Goal: Task Accomplishment & Management: Manage account settings

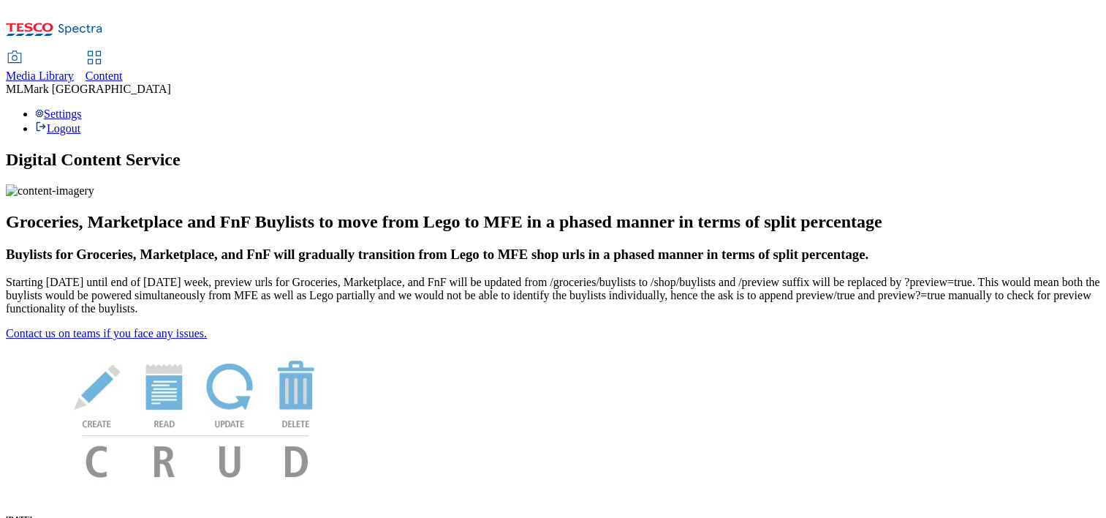
click at [100, 51] on use at bounding box center [94, 57] width 12 height 12
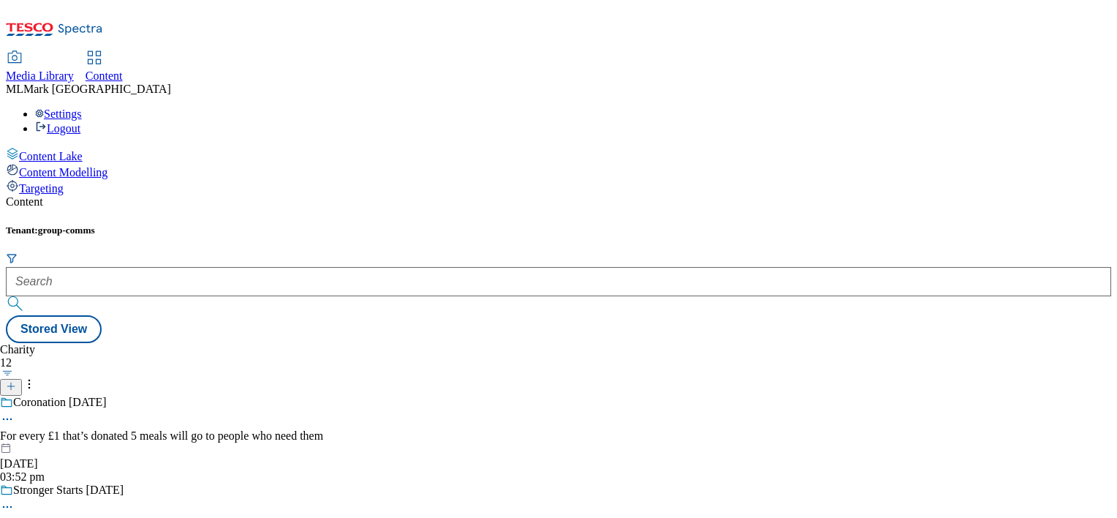
click at [102, 166] on span "Content Modelling" at bounding box center [63, 172] width 88 height 12
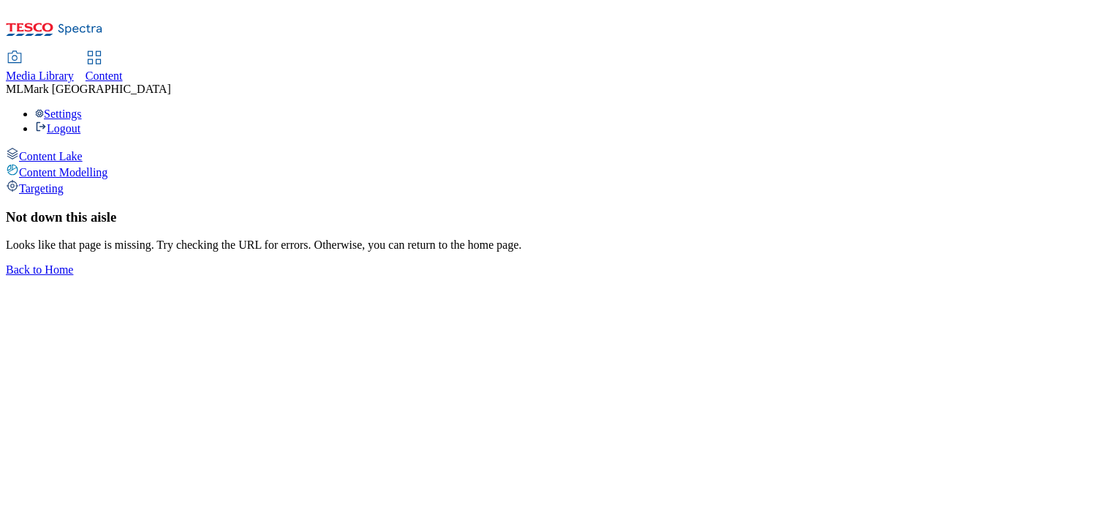
click at [83, 150] on span "Content Lake" at bounding box center [51, 156] width 64 height 12
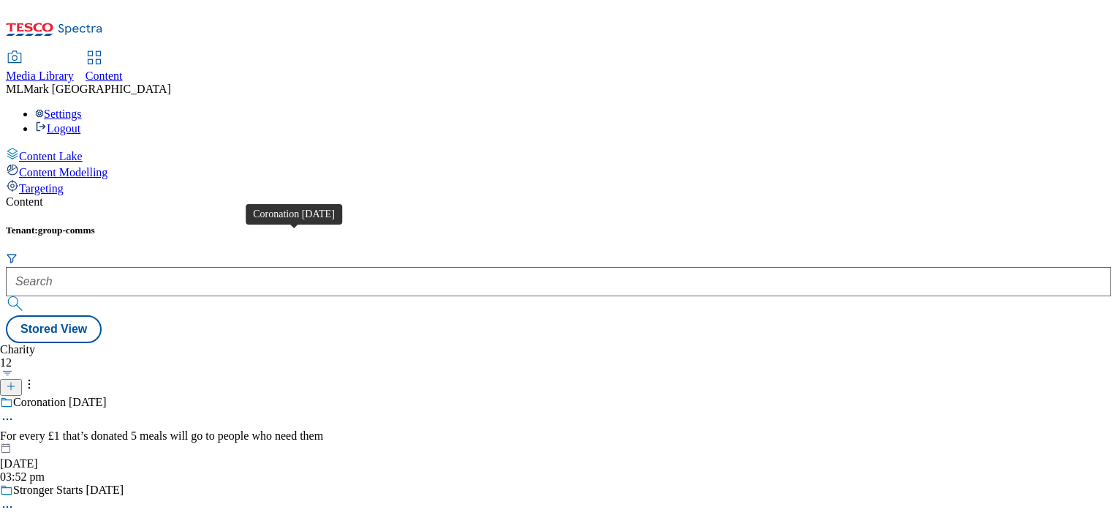
click at [107, 396] on div "Coronation [DATE]" at bounding box center [60, 402] width 94 height 13
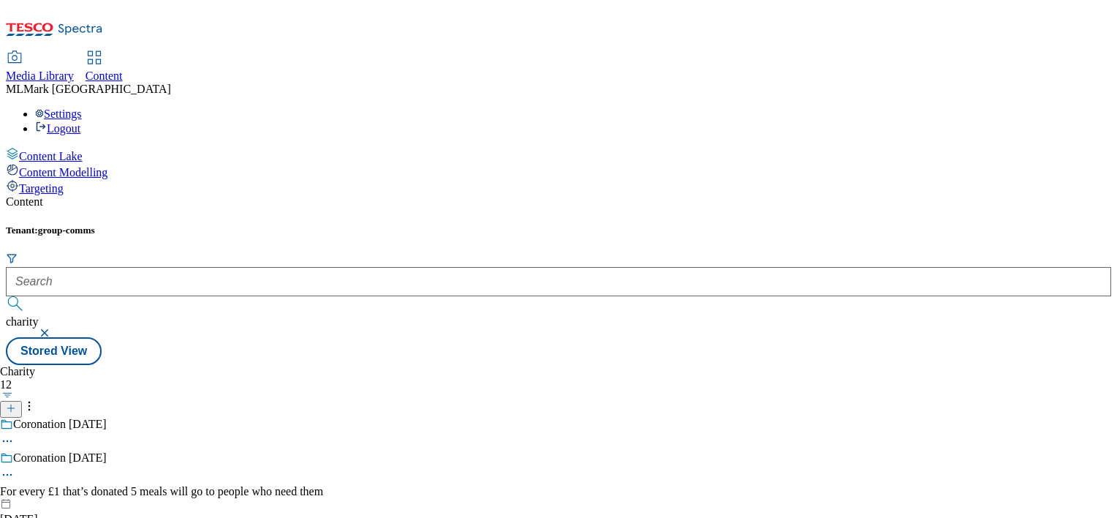
click at [15, 467] on icon at bounding box center [7, 474] width 15 height 15
click at [62, 500] on span "Edit" at bounding box center [53, 505] width 17 height 11
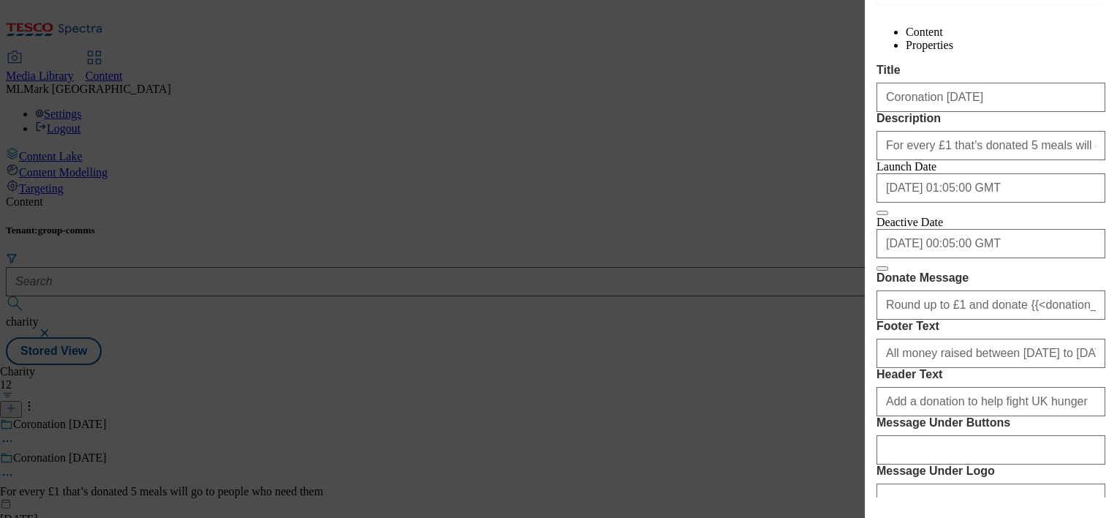
scroll to position [243, 0]
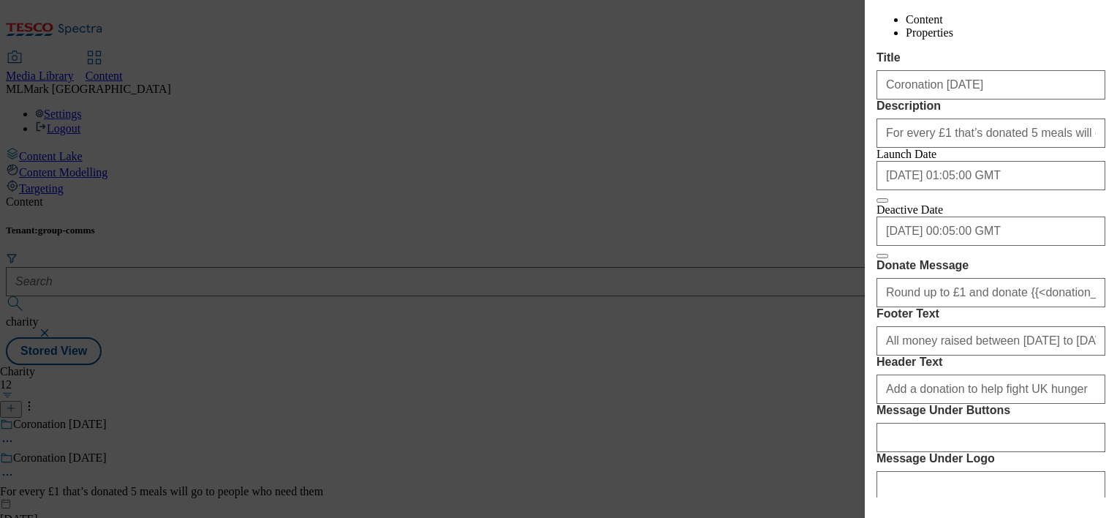
click at [543, 319] on div "Edit Charity Locale 3 locales selected English Welsh Scottish English Content P…" at bounding box center [558, 259] width 1117 height 518
click at [564, 300] on div "Edit Charity Locale 3 locales selected English Welsh Scottish English Content P…" at bounding box center [558, 259] width 1117 height 518
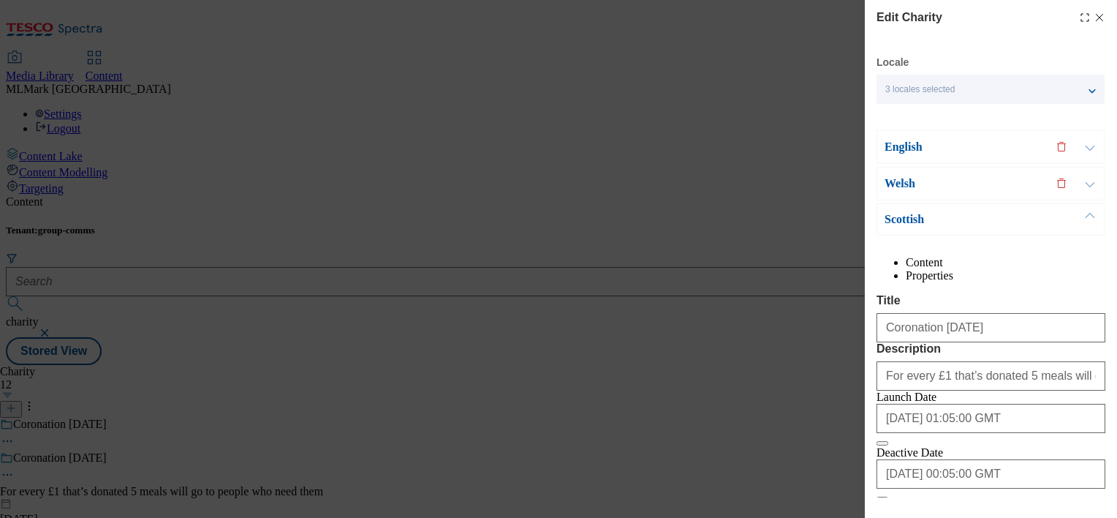
click at [1088, 4] on div "Edit Charity Locale 3 locales selected English Welsh Scottish English Content P…" at bounding box center [991, 248] width 252 height 497
click at [1094, 19] on icon "Modal" at bounding box center [1100, 18] width 12 height 12
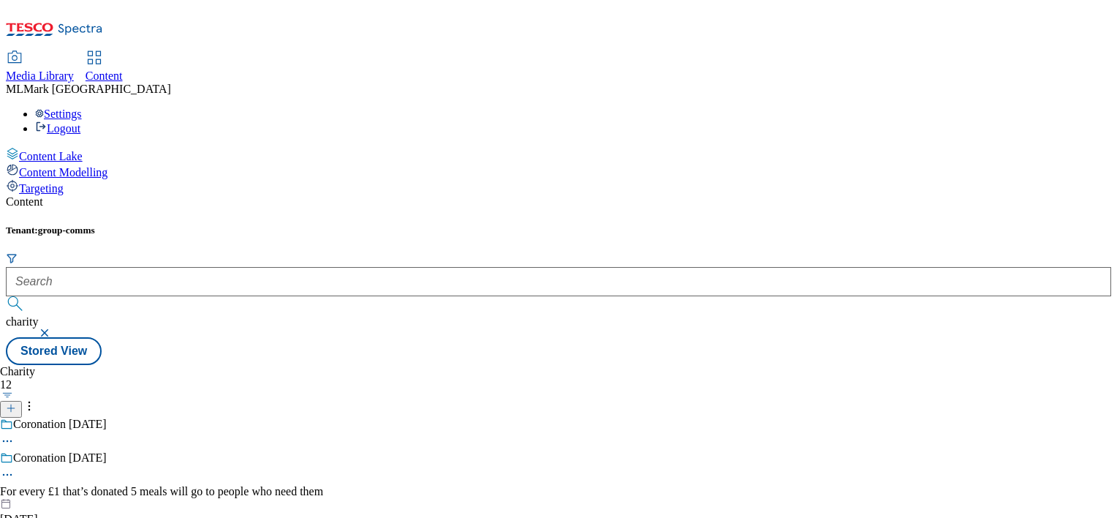
scroll to position [189, 0]
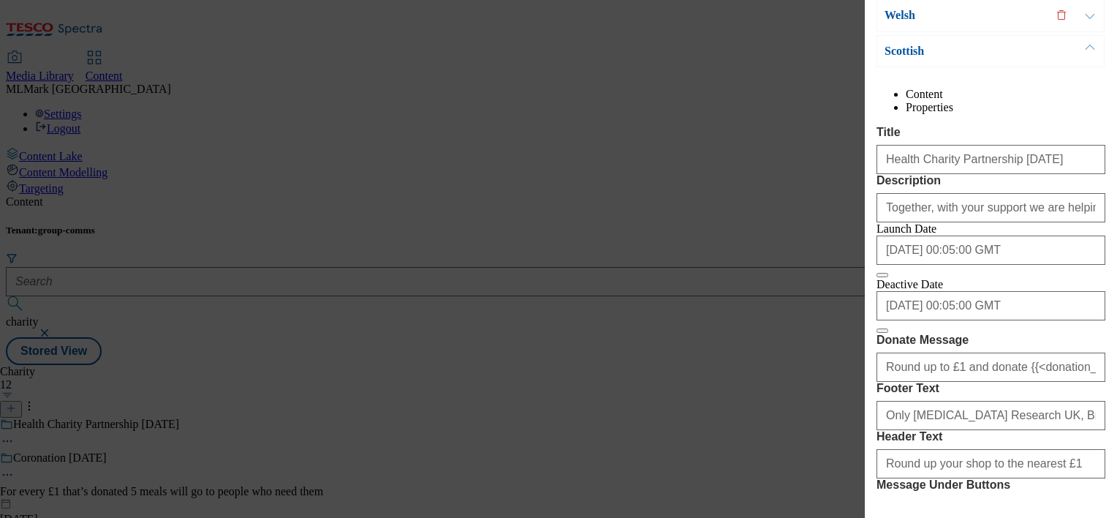
scroll to position [169, 0]
click at [756, 338] on div "Edit Charity Locale 3 locales selected English Welsh Scottish English Content P…" at bounding box center [558, 259] width 1117 height 518
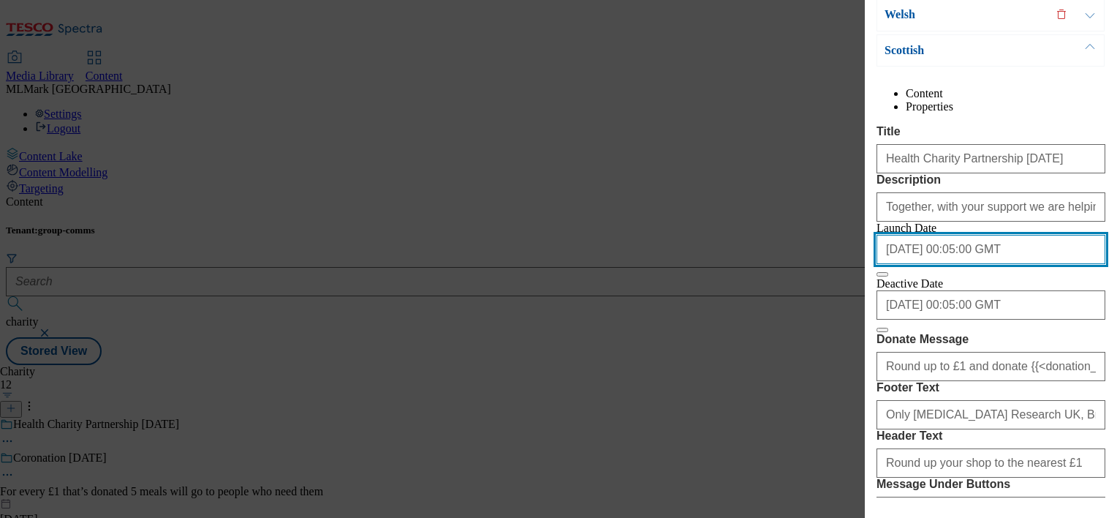
drag, startPoint x: 1006, startPoint y: 330, endPoint x: 836, endPoint y: 328, distance: 169.6
click at [836, 328] on div "Edit Charity Locale 3 locales selected English Welsh Scottish English Content P…" at bounding box center [558, 259] width 1117 height 518
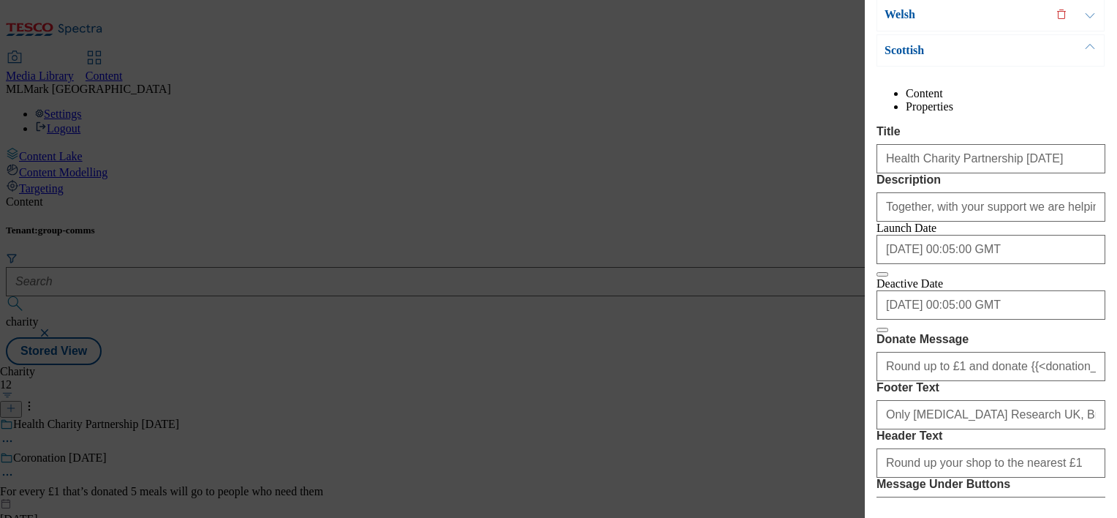
click at [667, 330] on div "Edit Charity Locale 3 locales selected English Welsh Scottish English Content P…" at bounding box center [558, 259] width 1117 height 518
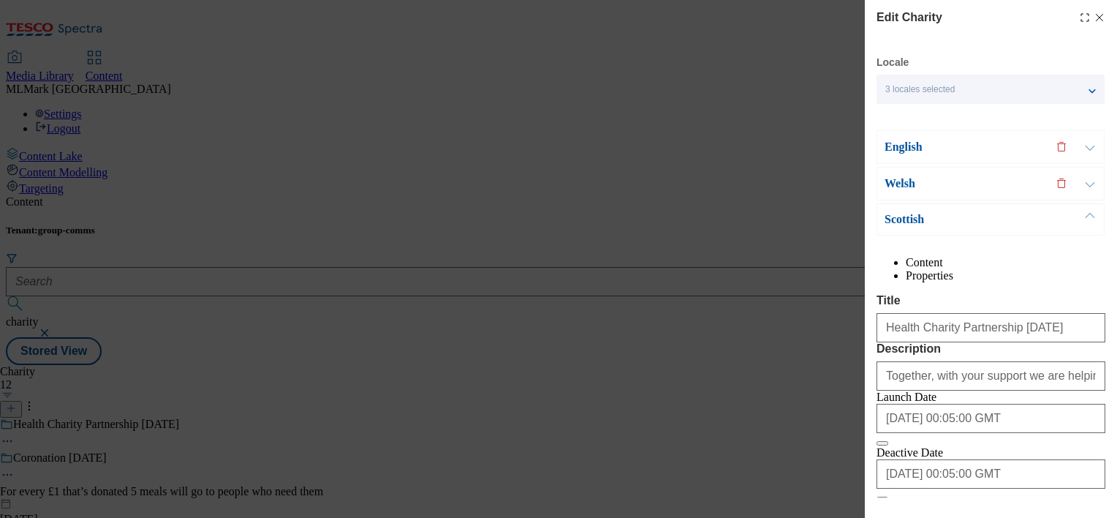
click at [1094, 22] on icon "Modal" at bounding box center [1100, 18] width 12 height 12
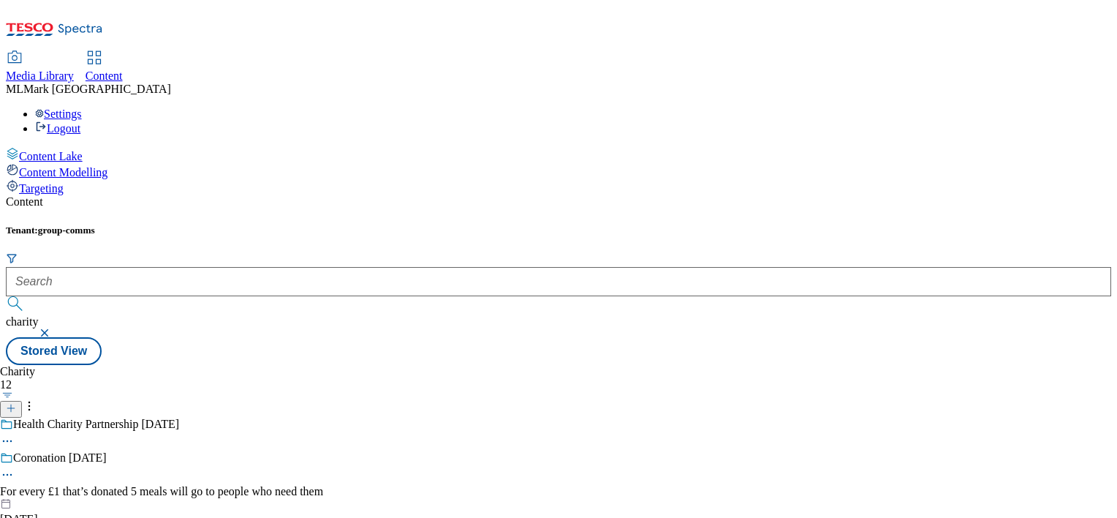
scroll to position [263, 0]
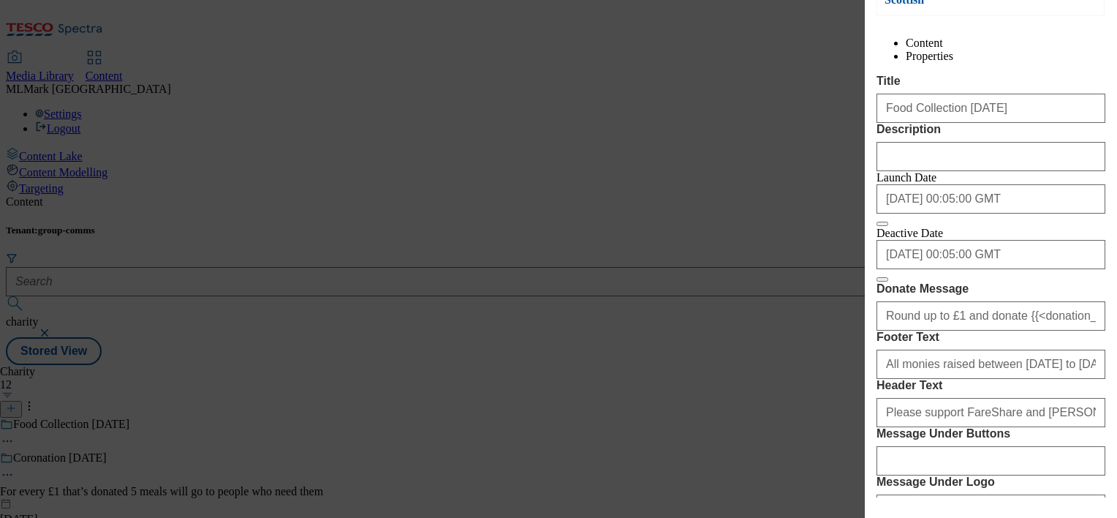
scroll to position [221, 0]
click at [659, 298] on div "Edit Charity Locale 3 locales selected English Welsh Scottish English Content P…" at bounding box center [558, 259] width 1117 height 518
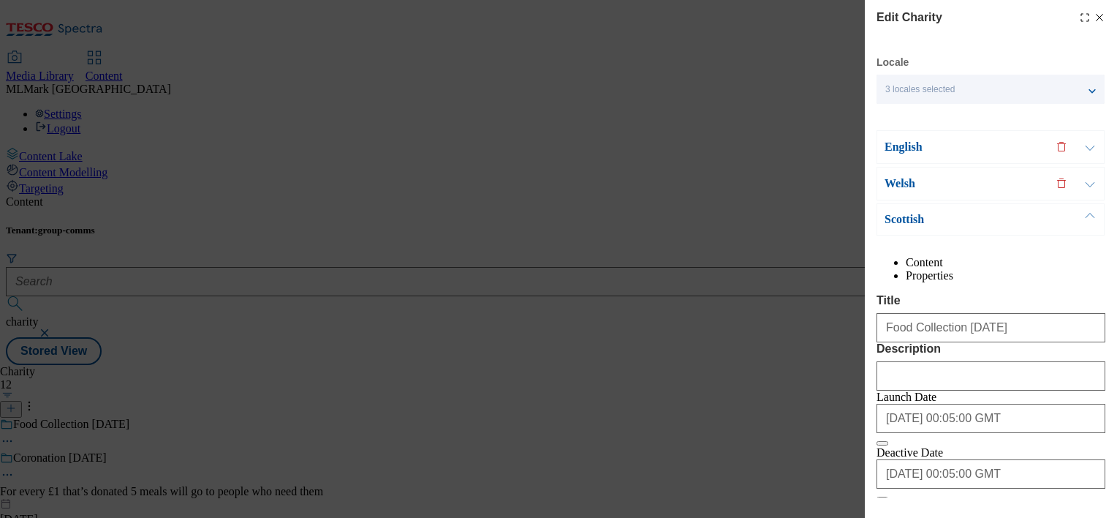
click at [1094, 15] on icon "Modal" at bounding box center [1100, 18] width 12 height 12
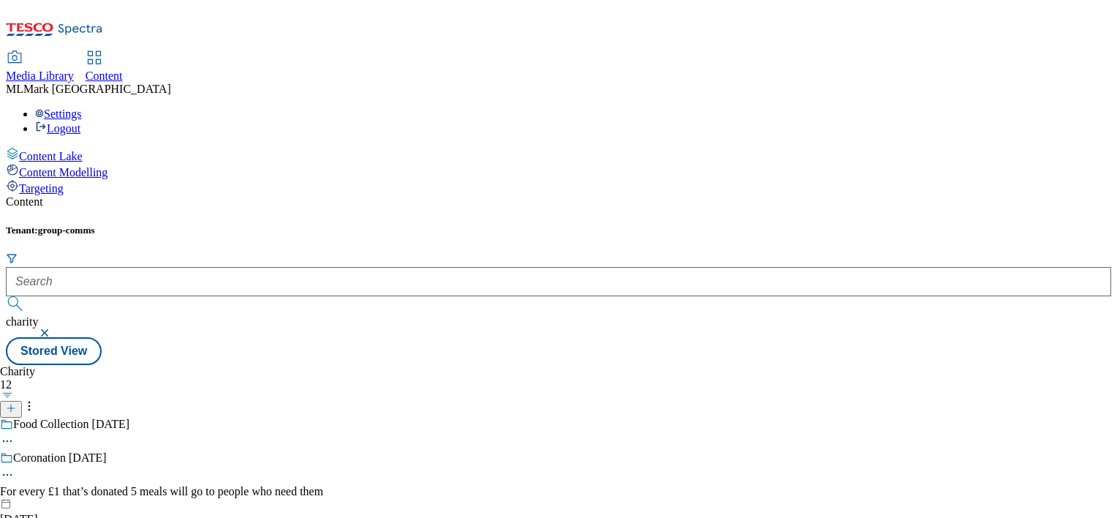
scroll to position [516, 0]
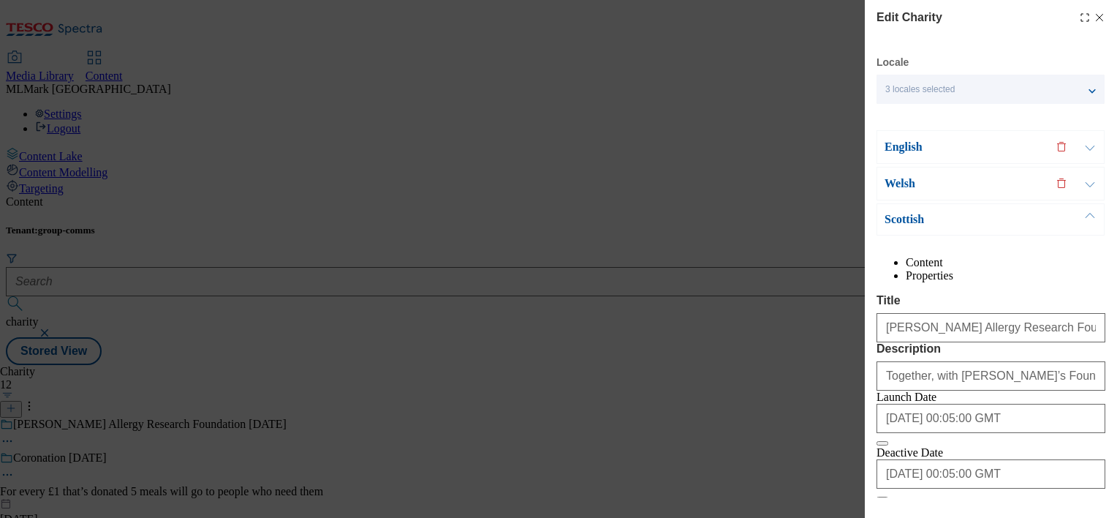
click at [1094, 14] on icon "Modal" at bounding box center [1100, 18] width 12 height 12
